Goal: Task Accomplishment & Management: Understand process/instructions

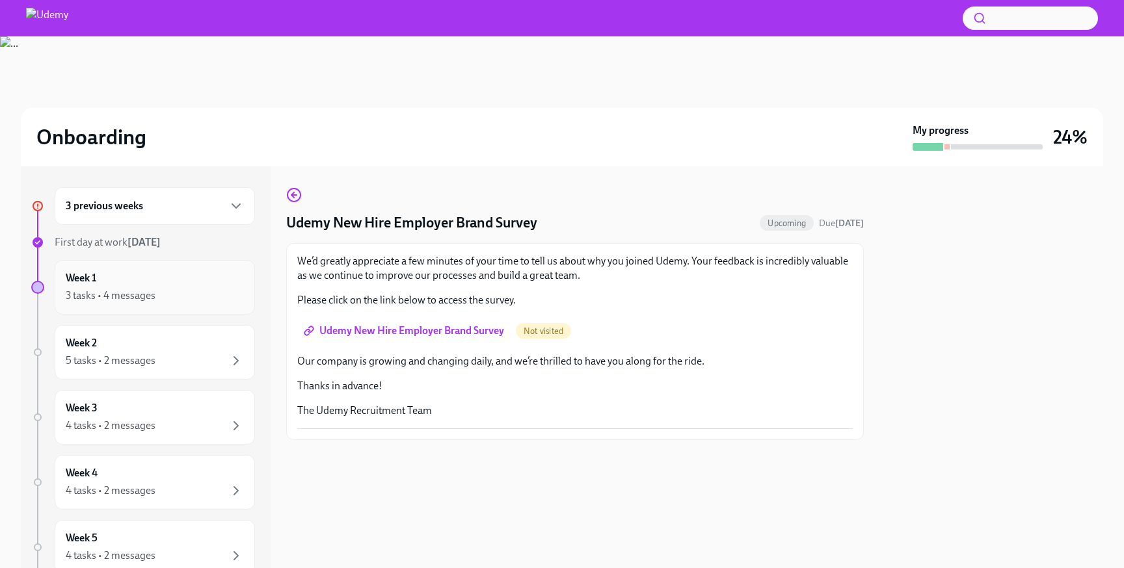
click at [138, 294] on div "3 tasks • 4 messages" at bounding box center [111, 296] width 90 height 14
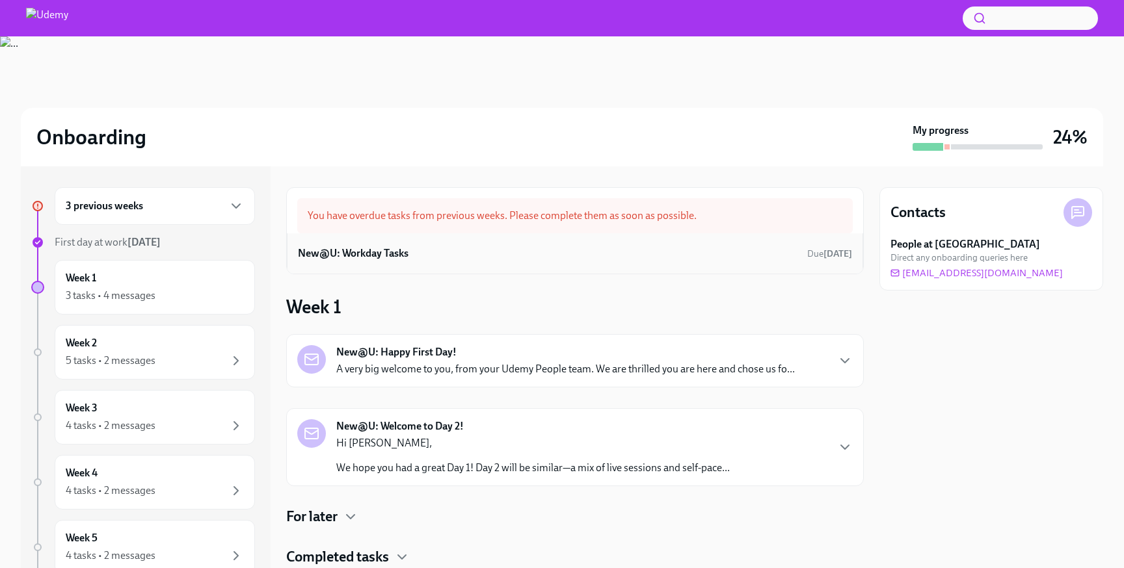
scroll to position [40, 0]
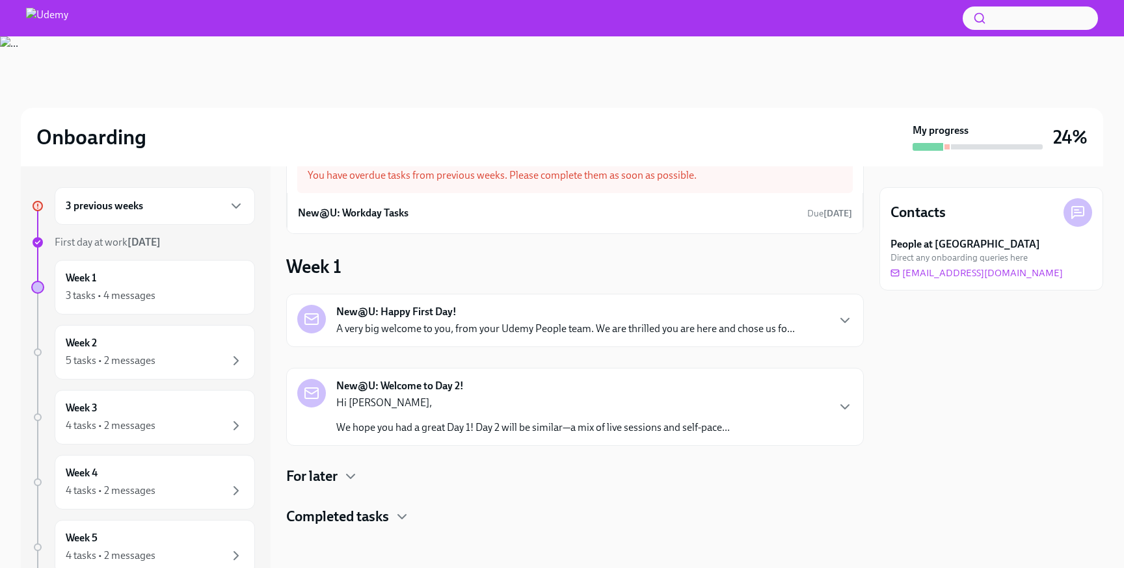
click at [478, 379] on div "New@U: Welcome to Day 2! Hi [PERSON_NAME], We hope you had a great Day 1! Day 2…" at bounding box center [532, 407] width 393 height 56
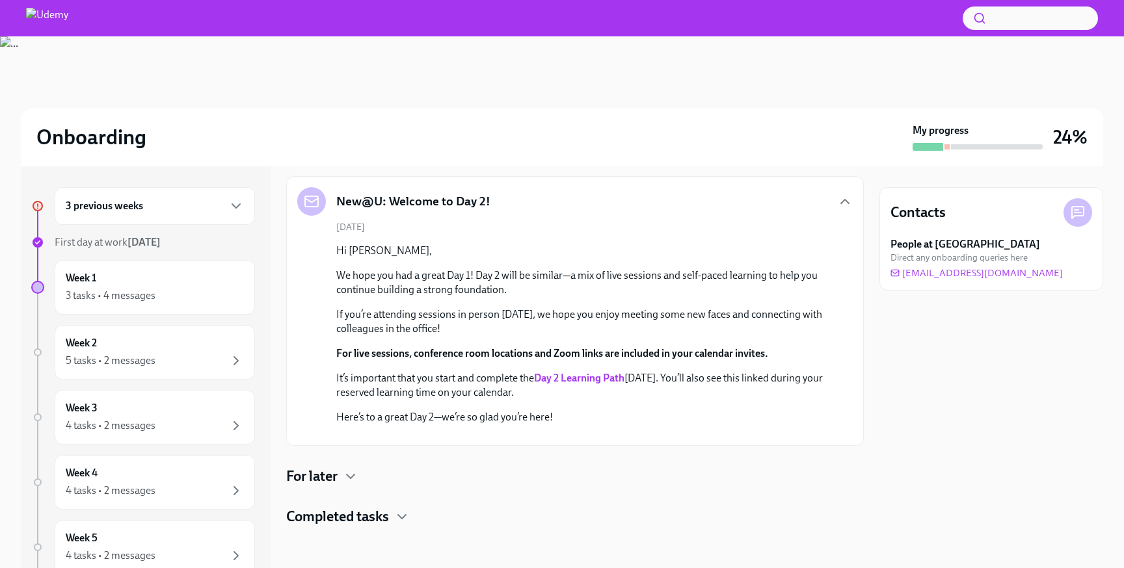
scroll to position [441, 0]
click at [334, 471] on h4 "For later" at bounding box center [311, 477] width 51 height 20
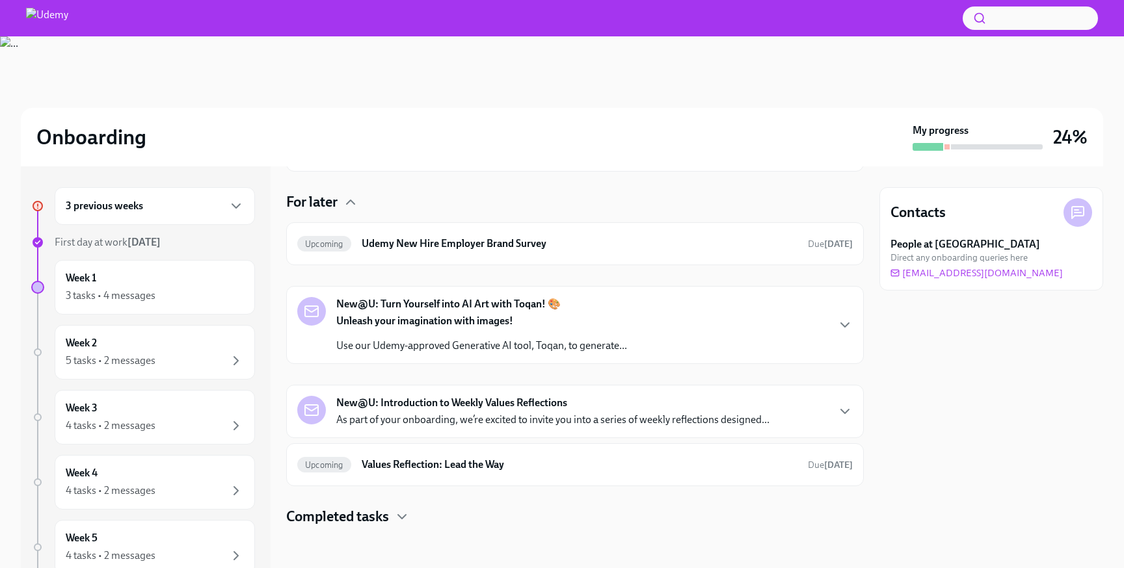
scroll to position [715, 0]
click at [458, 469] on h6 "Values Reflection: Lead the Way" at bounding box center [580, 465] width 436 height 14
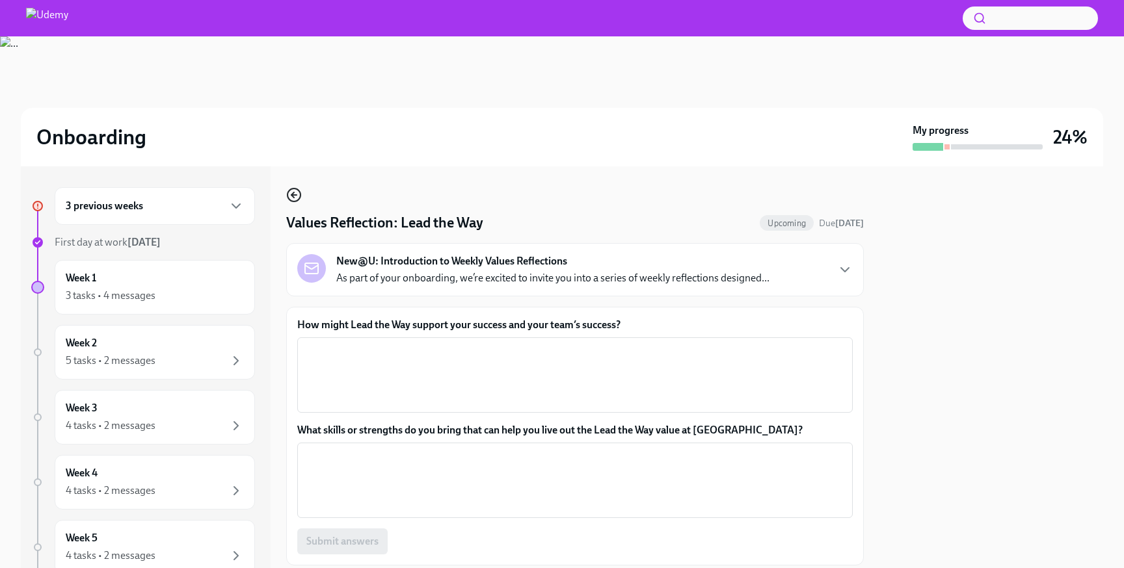
click at [290, 197] on icon "button" at bounding box center [294, 195] width 16 height 16
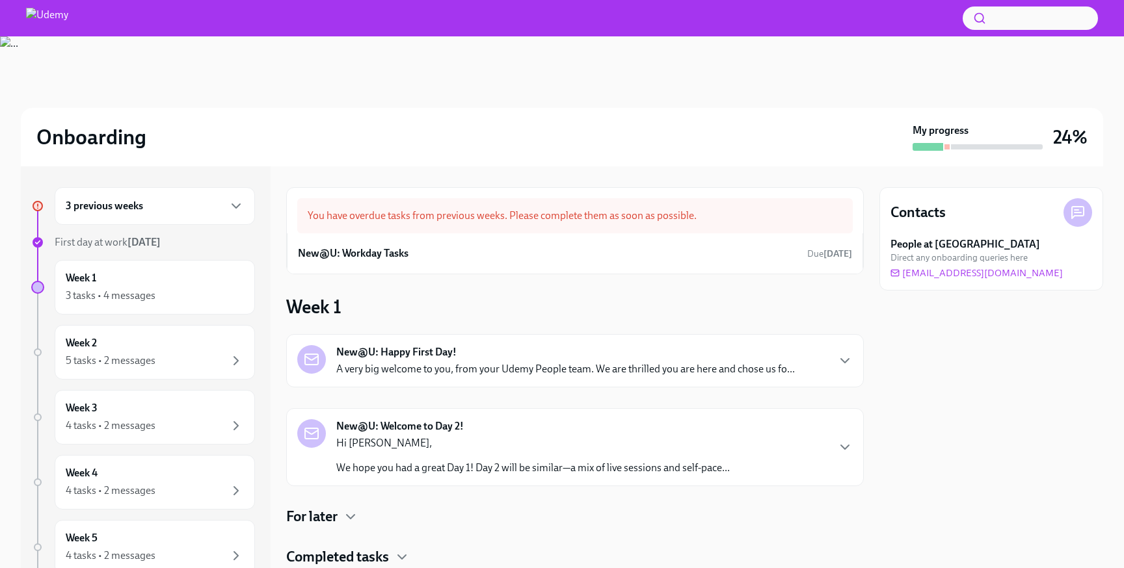
scroll to position [40, 0]
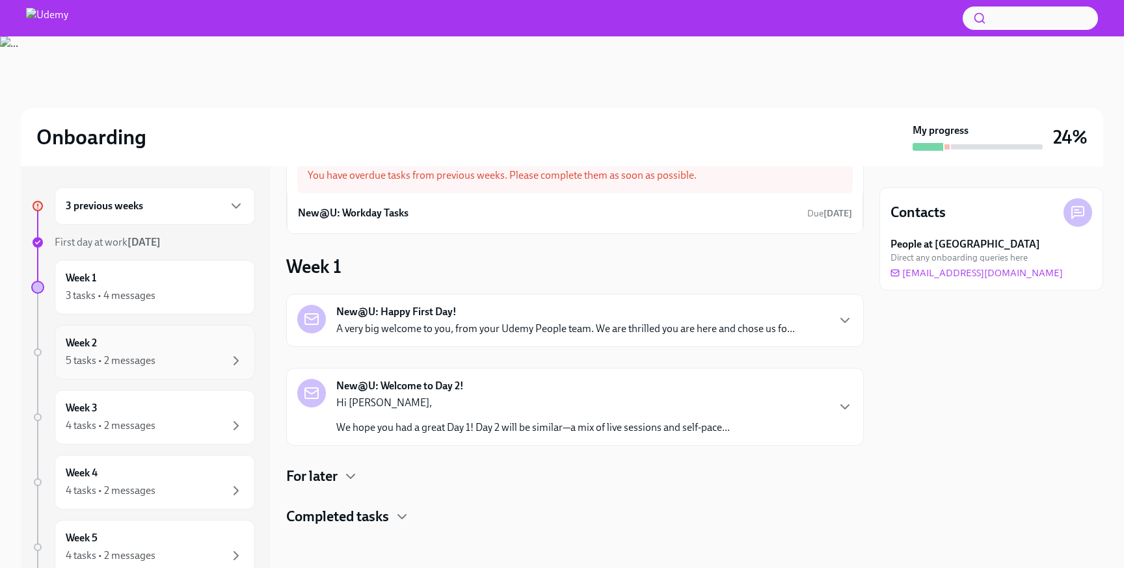
click at [194, 368] on div "5 tasks • 2 messages" at bounding box center [155, 361] width 178 height 16
